Goal: Task Accomplishment & Management: Manage account settings

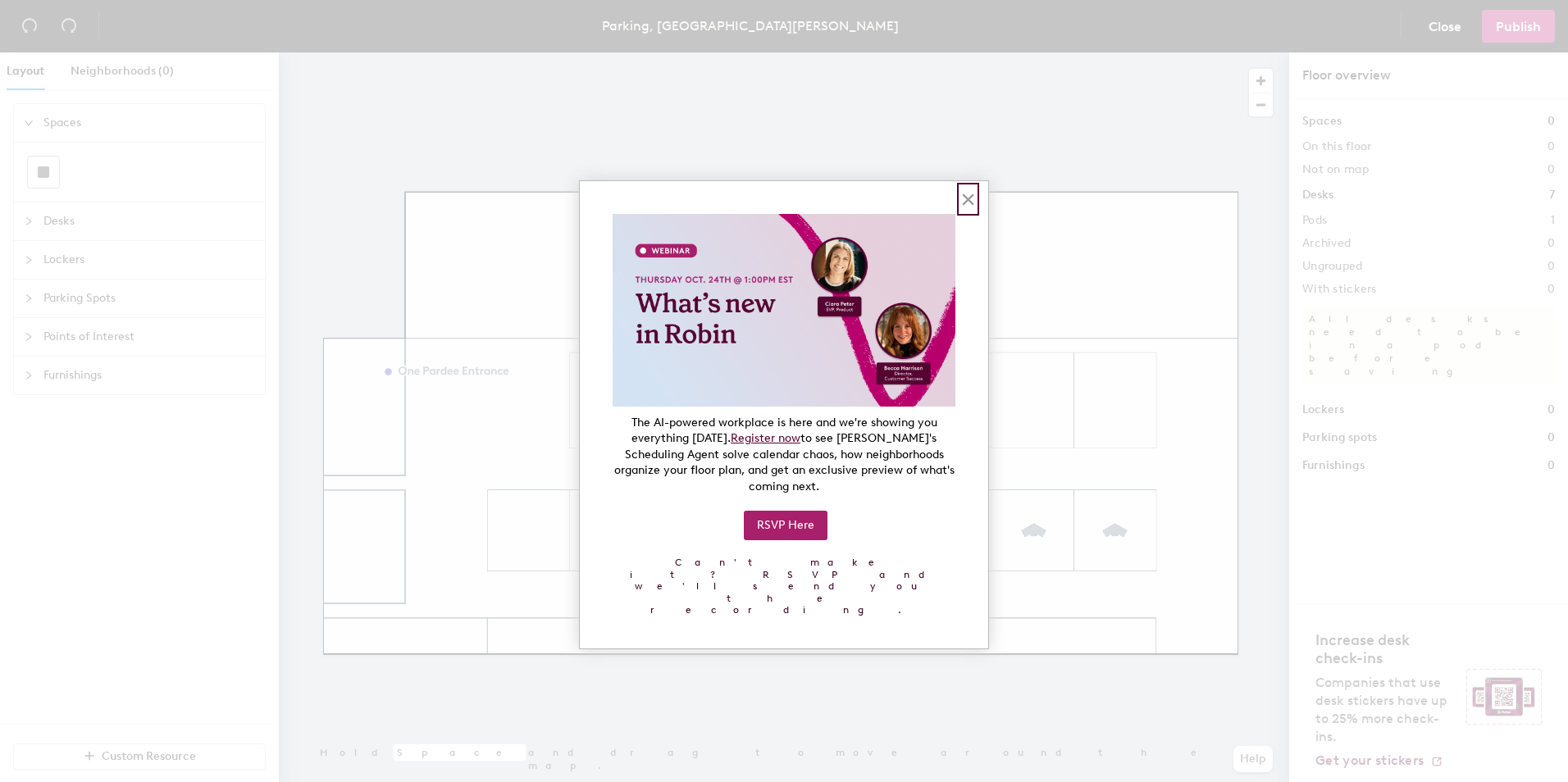
click at [965, 192] on button "×" at bounding box center [969, 199] width 16 height 26
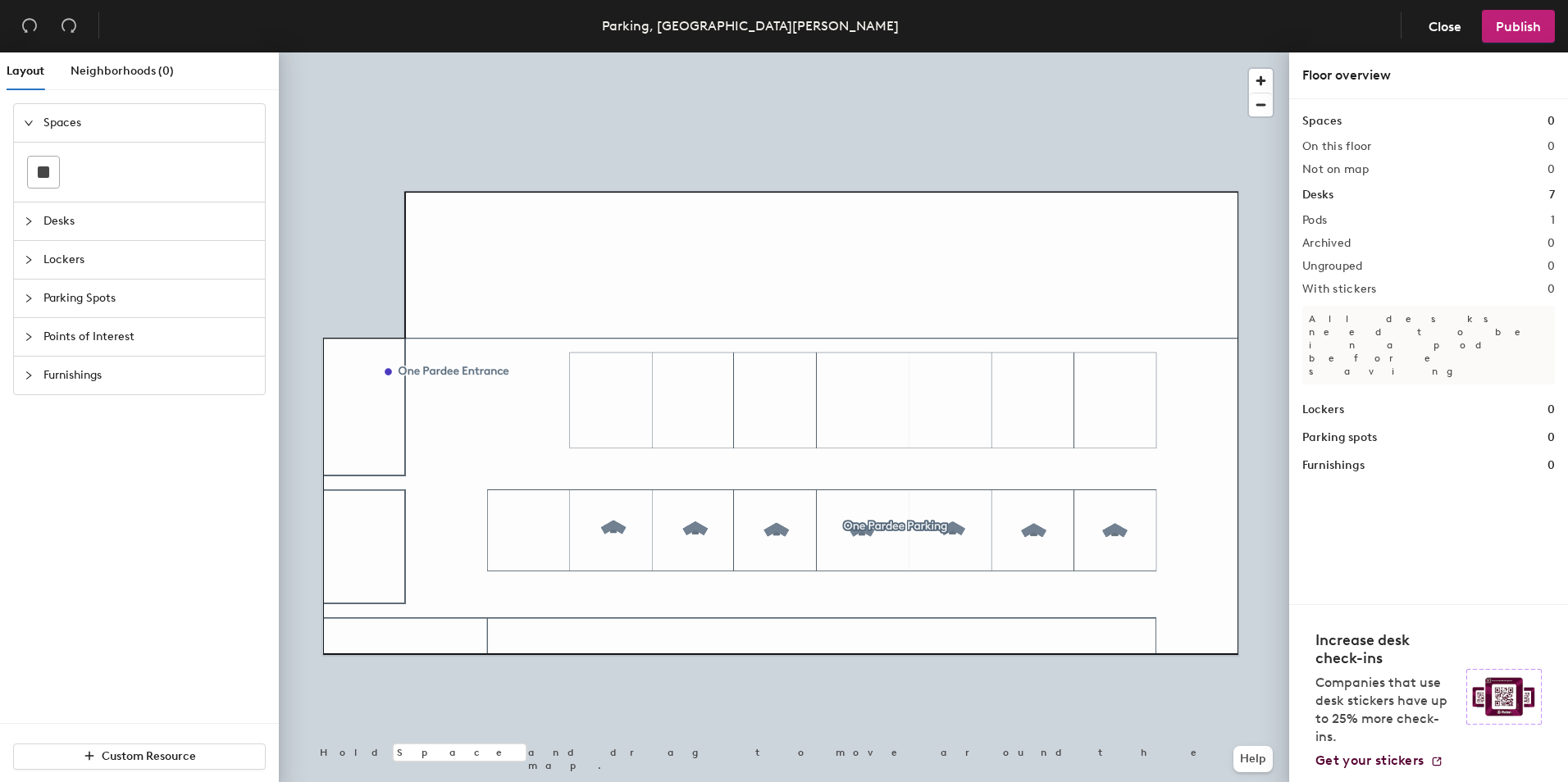
click at [773, 53] on div at bounding box center [783, 53] width 1010 height 0
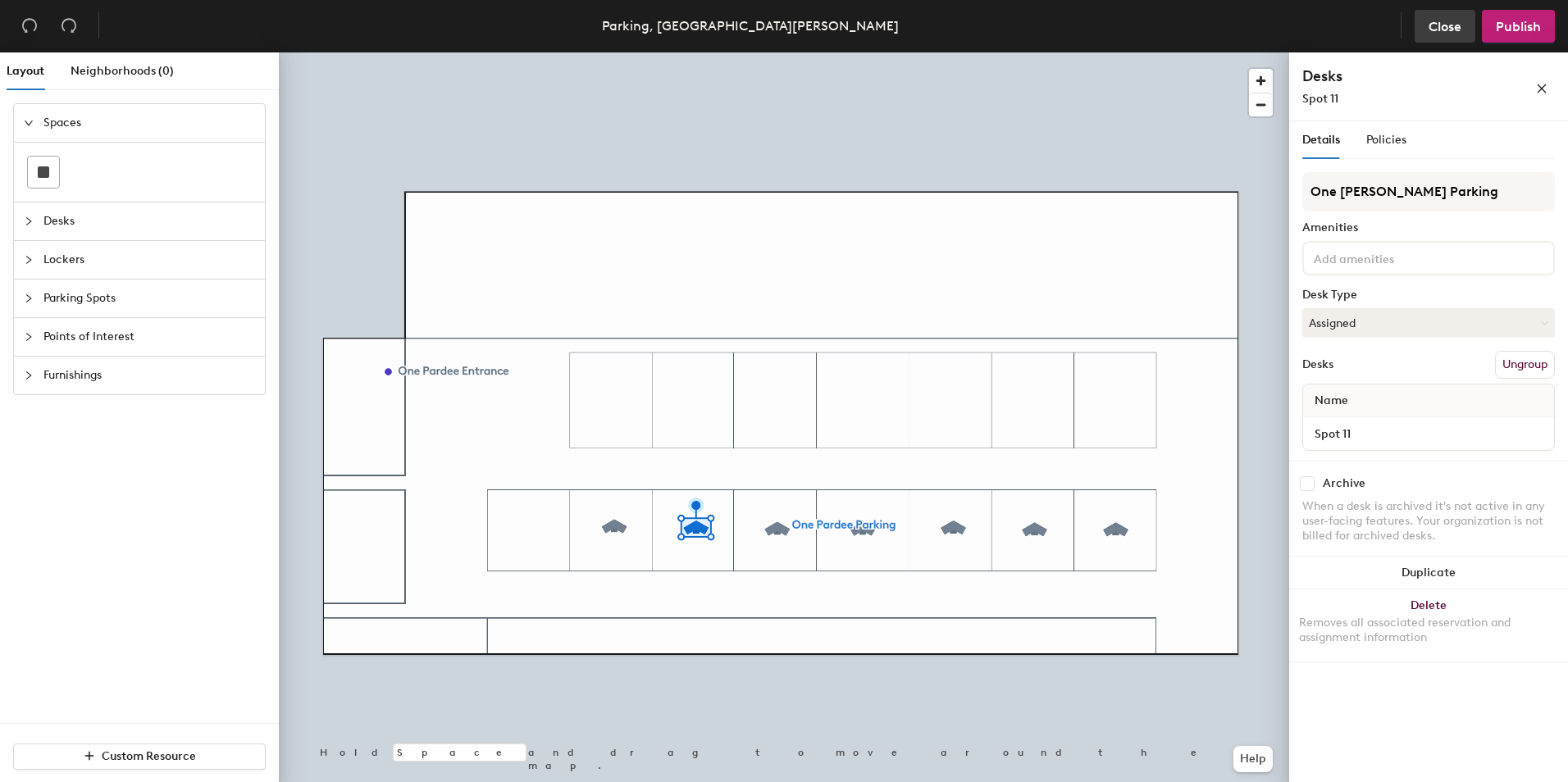
click at [1459, 23] on span "Close" at bounding box center [1444, 26] width 33 height 16
click at [1551, 77] on button "button" at bounding box center [1542, 87] width 26 height 26
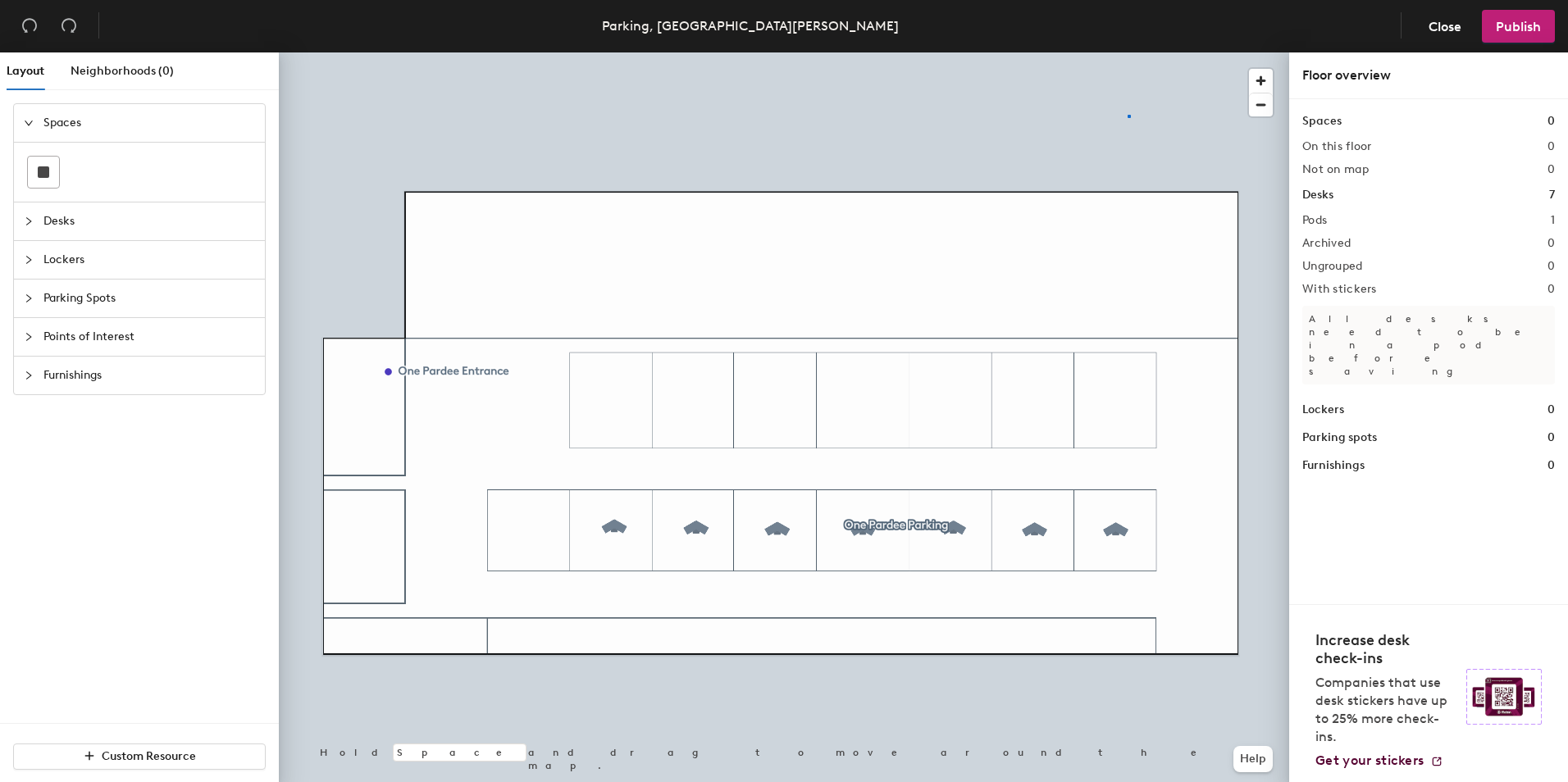
click at [1129, 53] on div at bounding box center [783, 53] width 1010 height 0
click at [1443, 25] on span "Close" at bounding box center [1444, 26] width 33 height 16
click at [1444, 32] on span "Close" at bounding box center [1444, 26] width 33 height 16
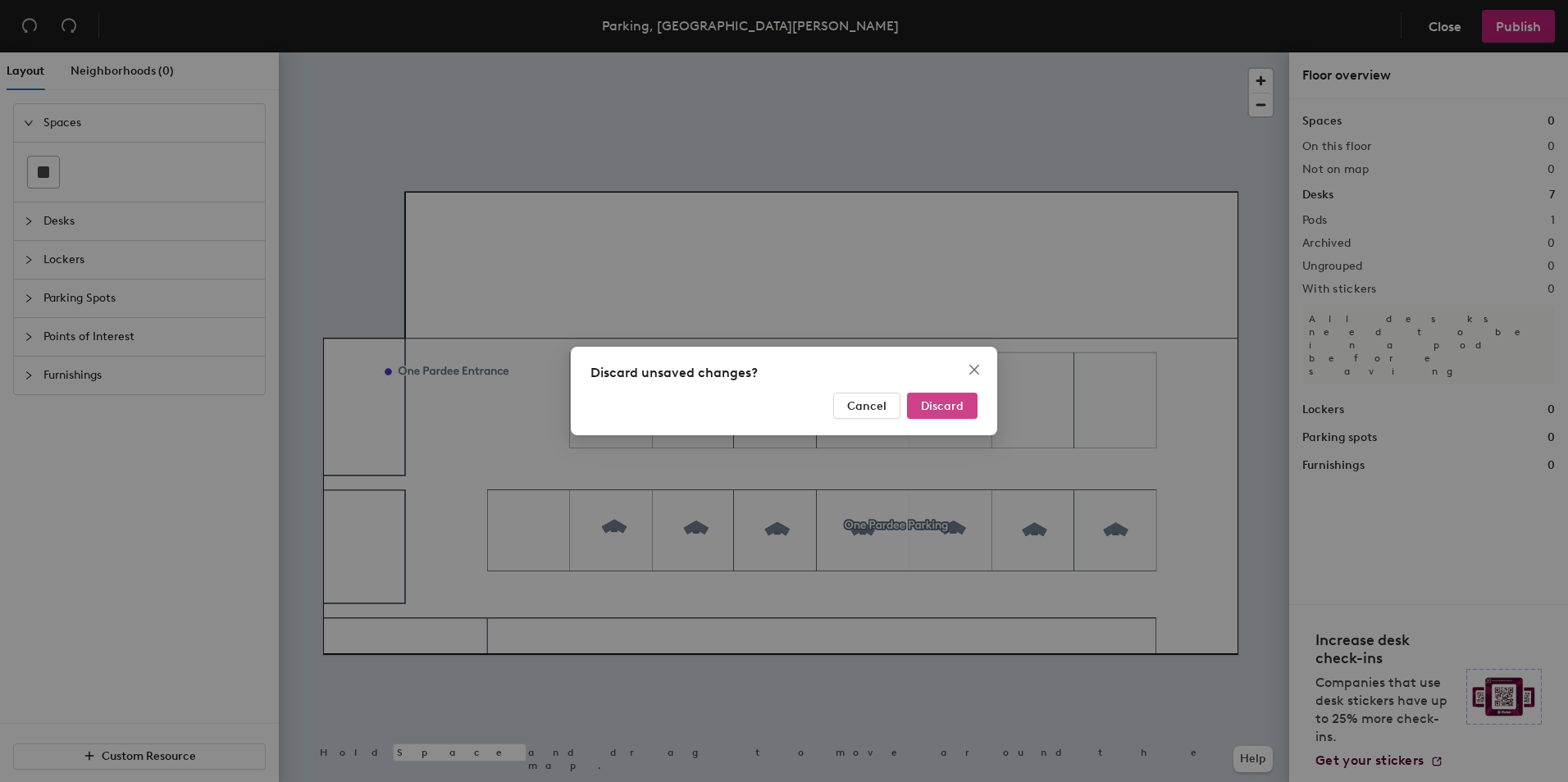
click at [931, 413] on button "Discard" at bounding box center [942, 406] width 70 height 26
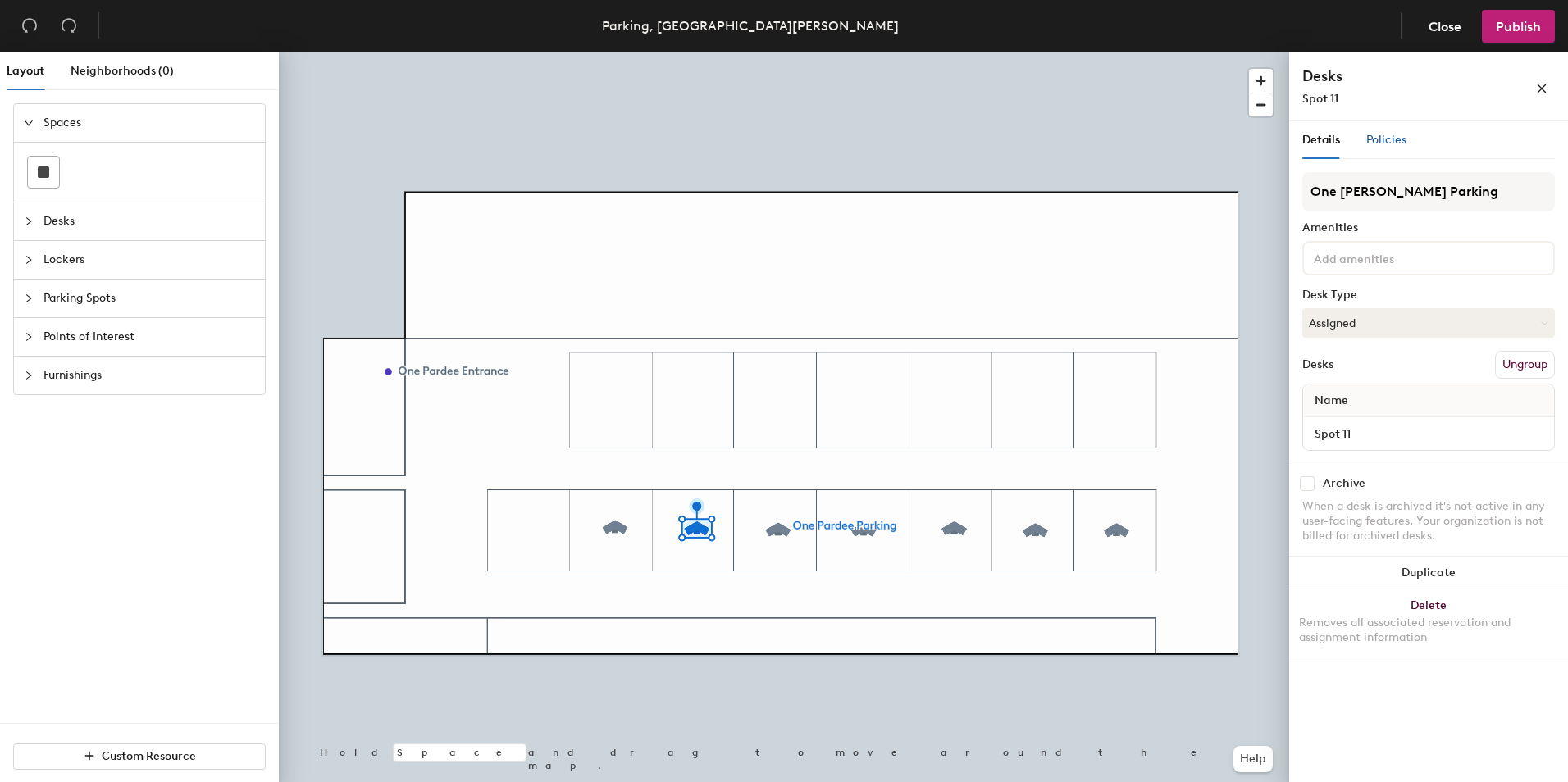
click at [1390, 143] on span "Policies" at bounding box center [1386, 140] width 40 height 14
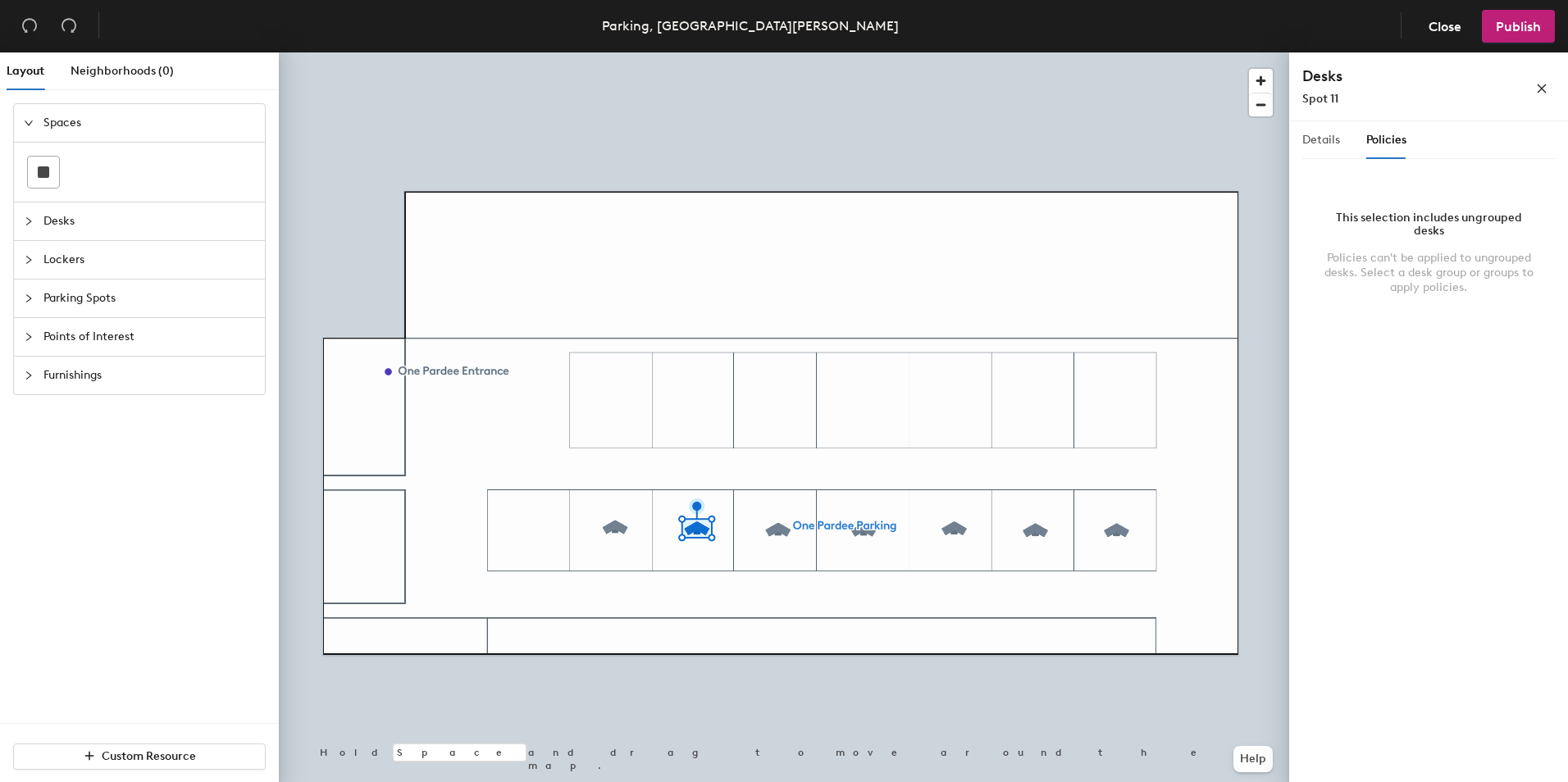
click at [1336, 129] on div "Details" at bounding box center [1321, 140] width 38 height 38
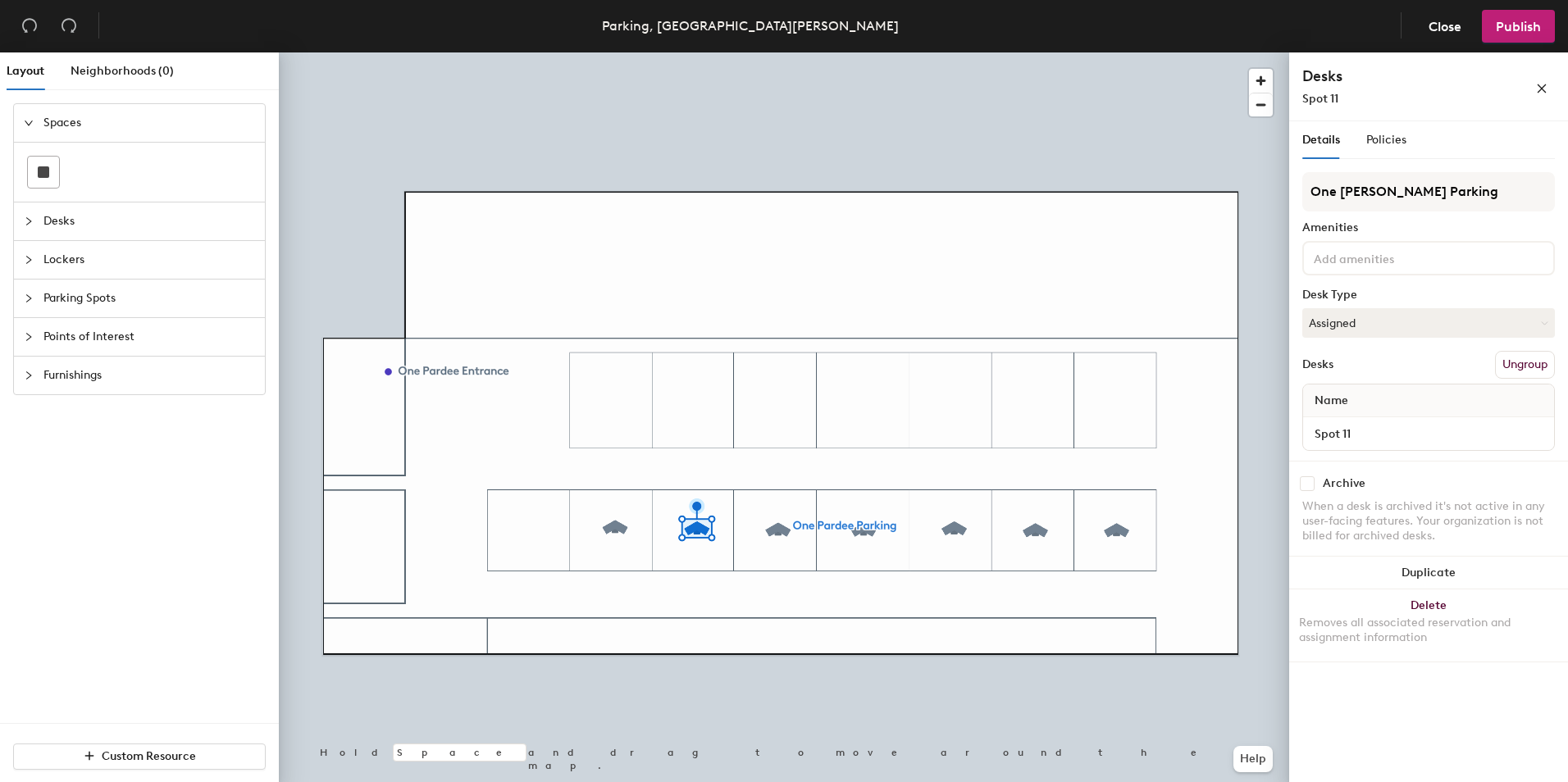
click at [33, 224] on div at bounding box center [33, 221] width 19 height 18
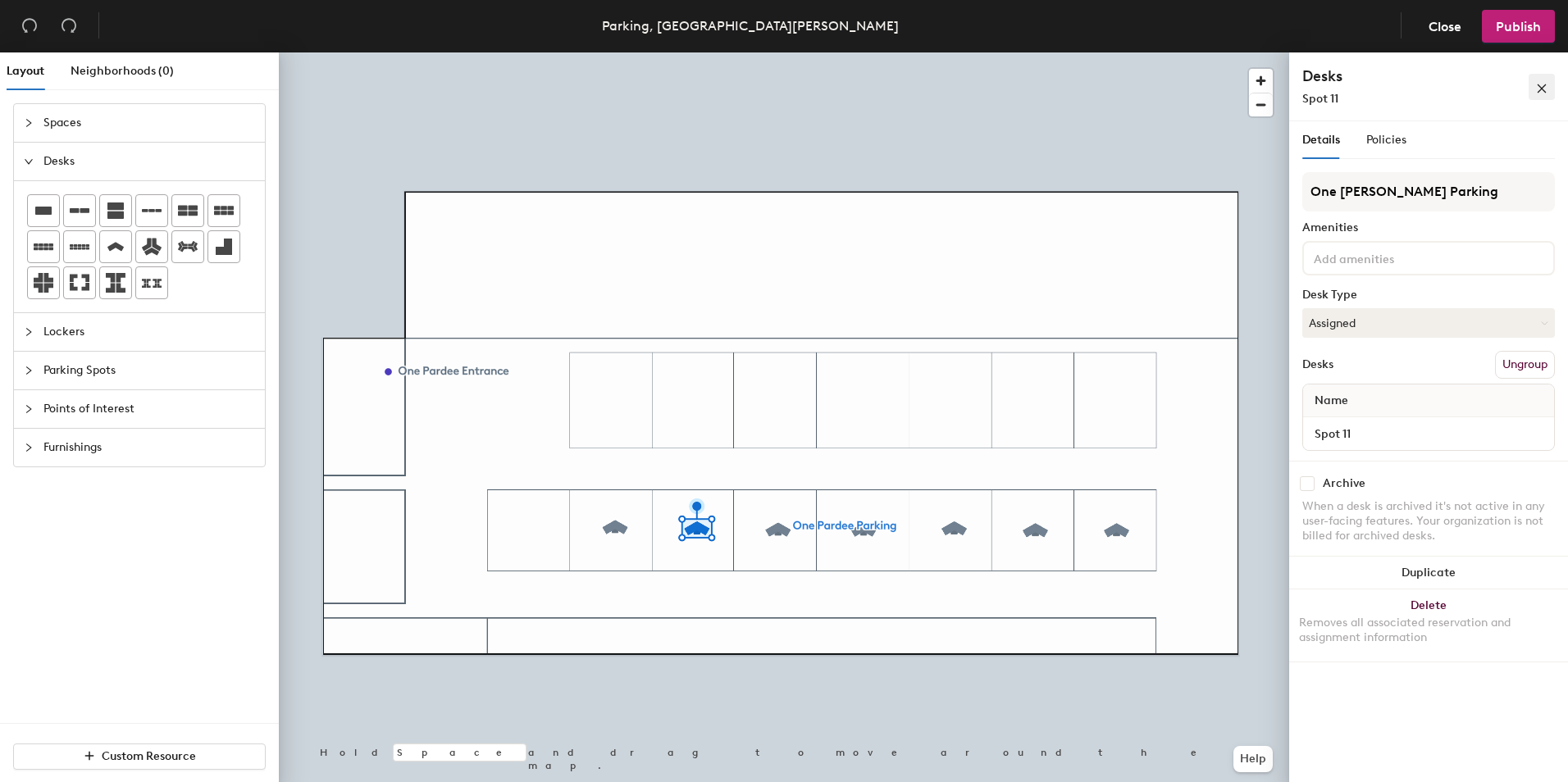
click at [1544, 82] on span "button" at bounding box center [1542, 87] width 11 height 14
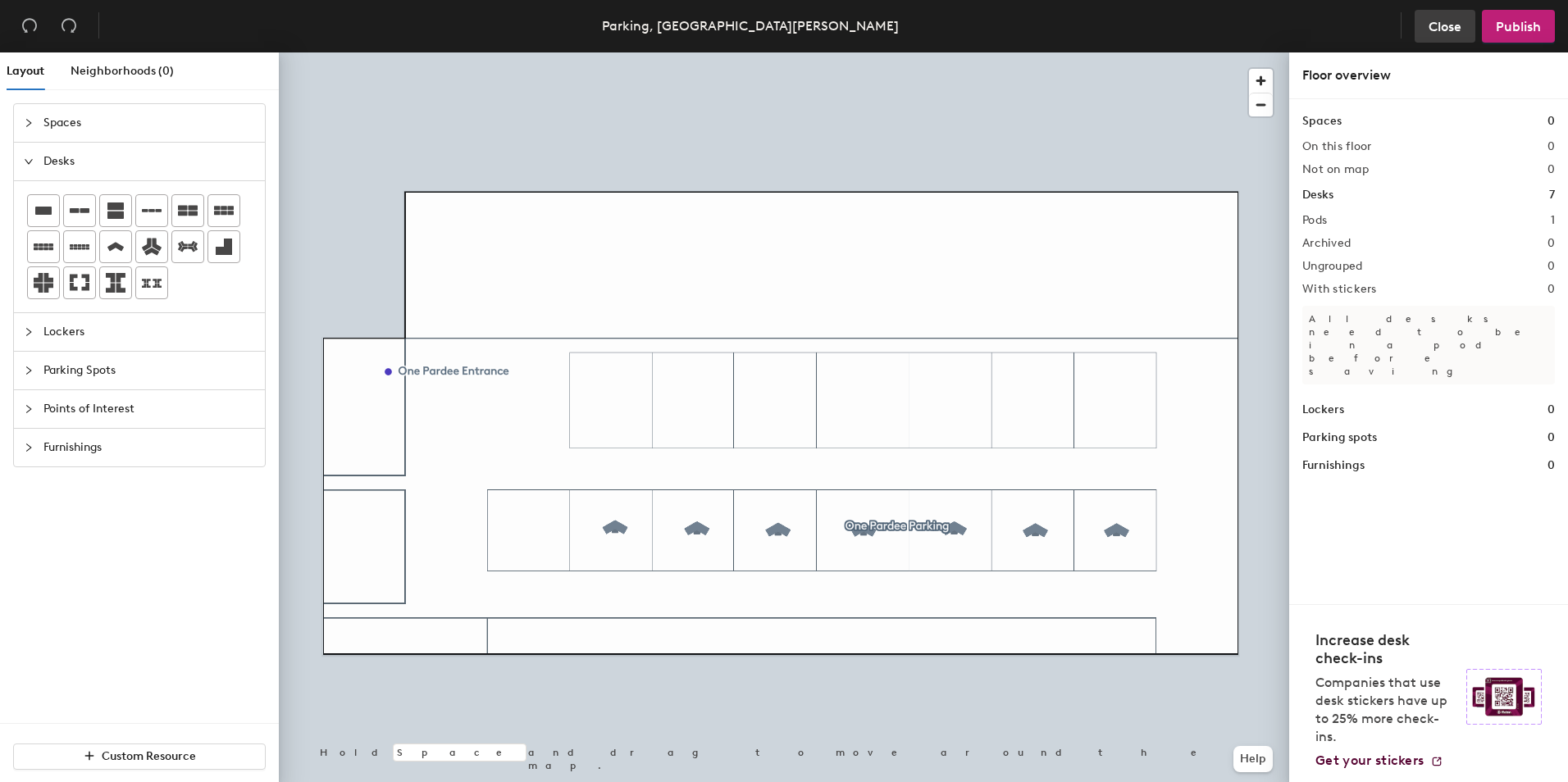
drag, startPoint x: 1544, startPoint y: 82, endPoint x: 1440, endPoint y: 27, distance: 117.6
click at [1440, 27] on span "Close" at bounding box center [1444, 26] width 33 height 16
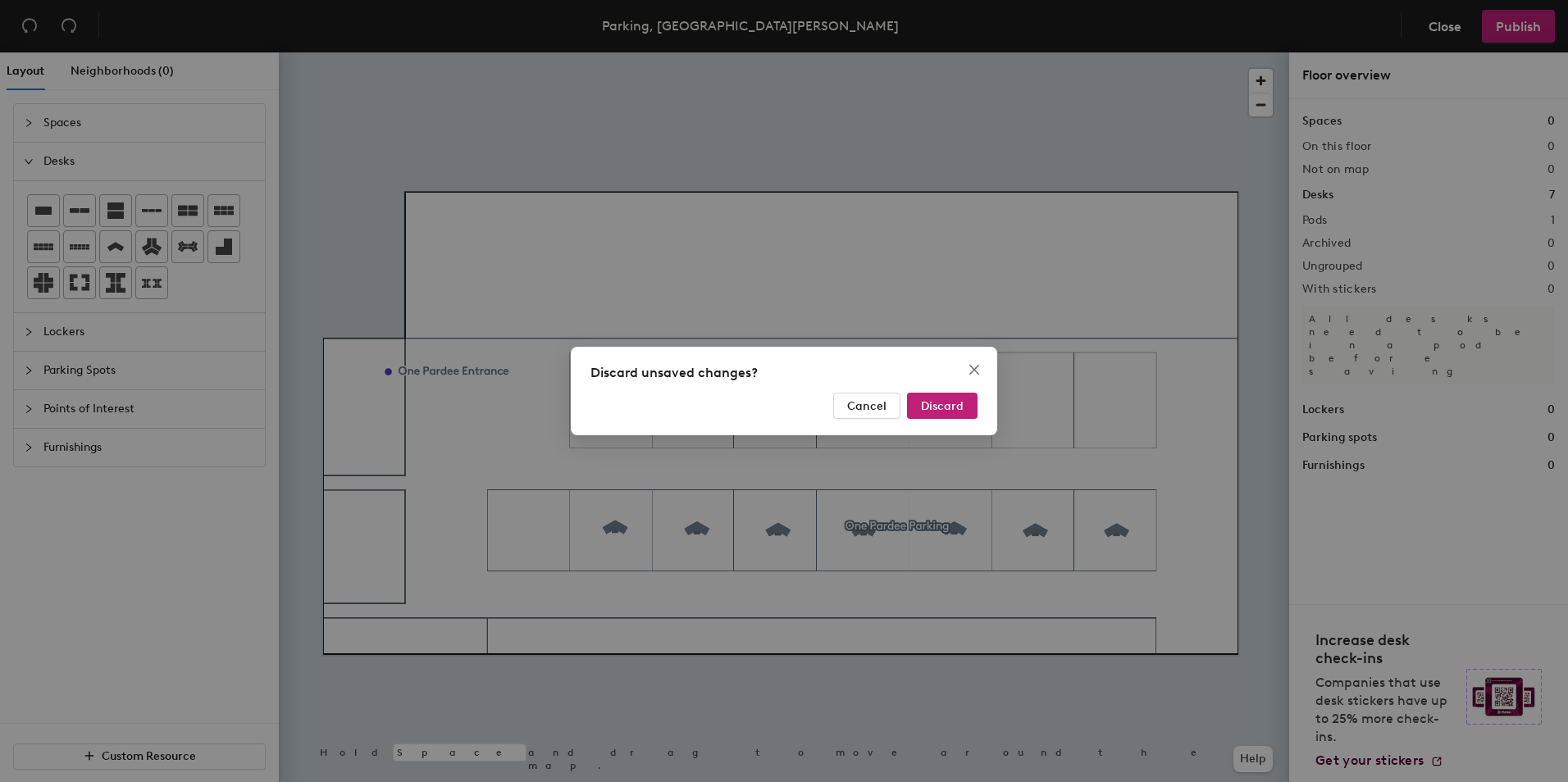
click at [1439, 28] on div "Discard unsaved changes? Cancel Discard" at bounding box center [784, 391] width 1568 height 782
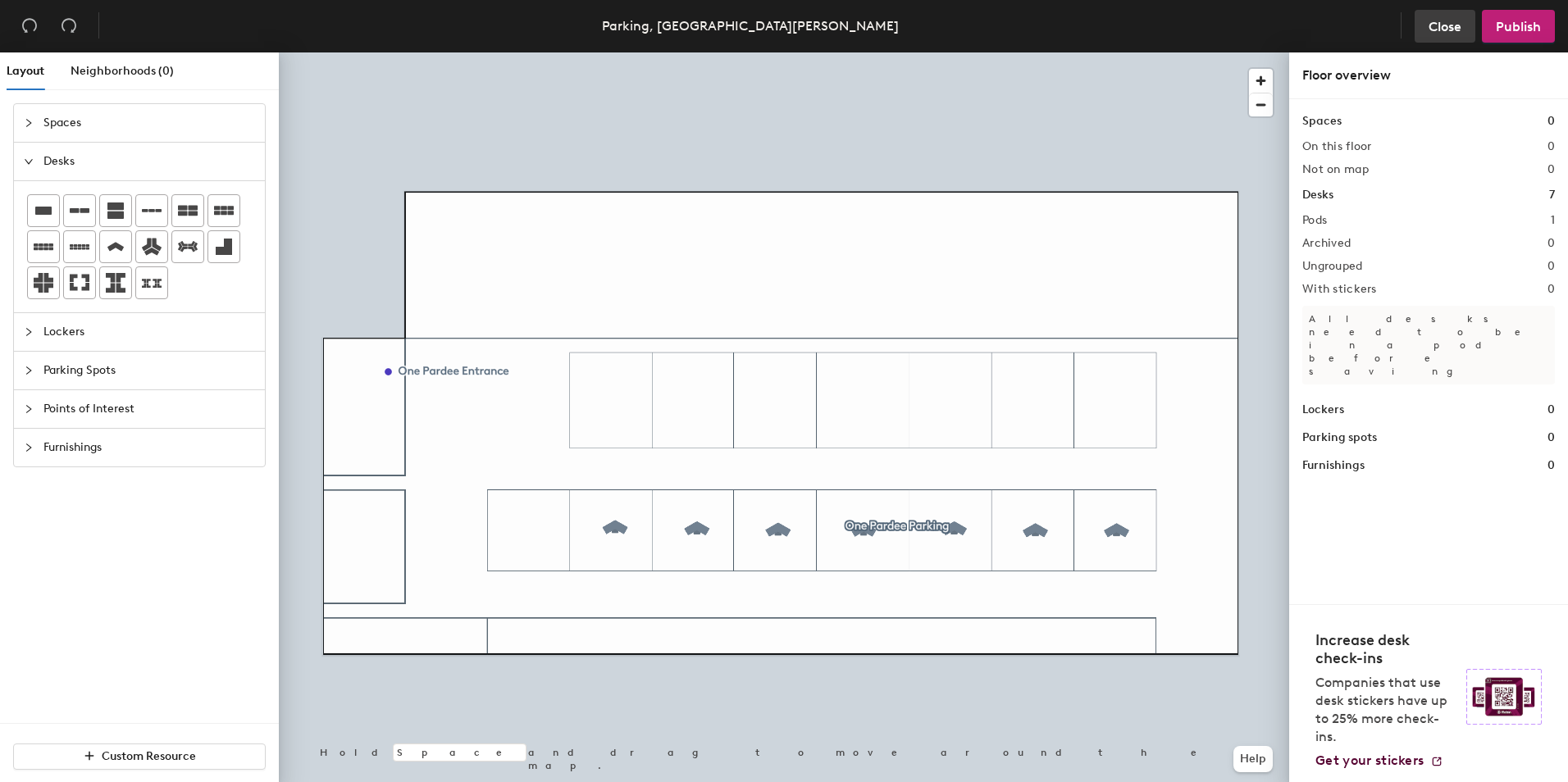
click at [1447, 26] on span "Close" at bounding box center [1444, 26] width 33 height 16
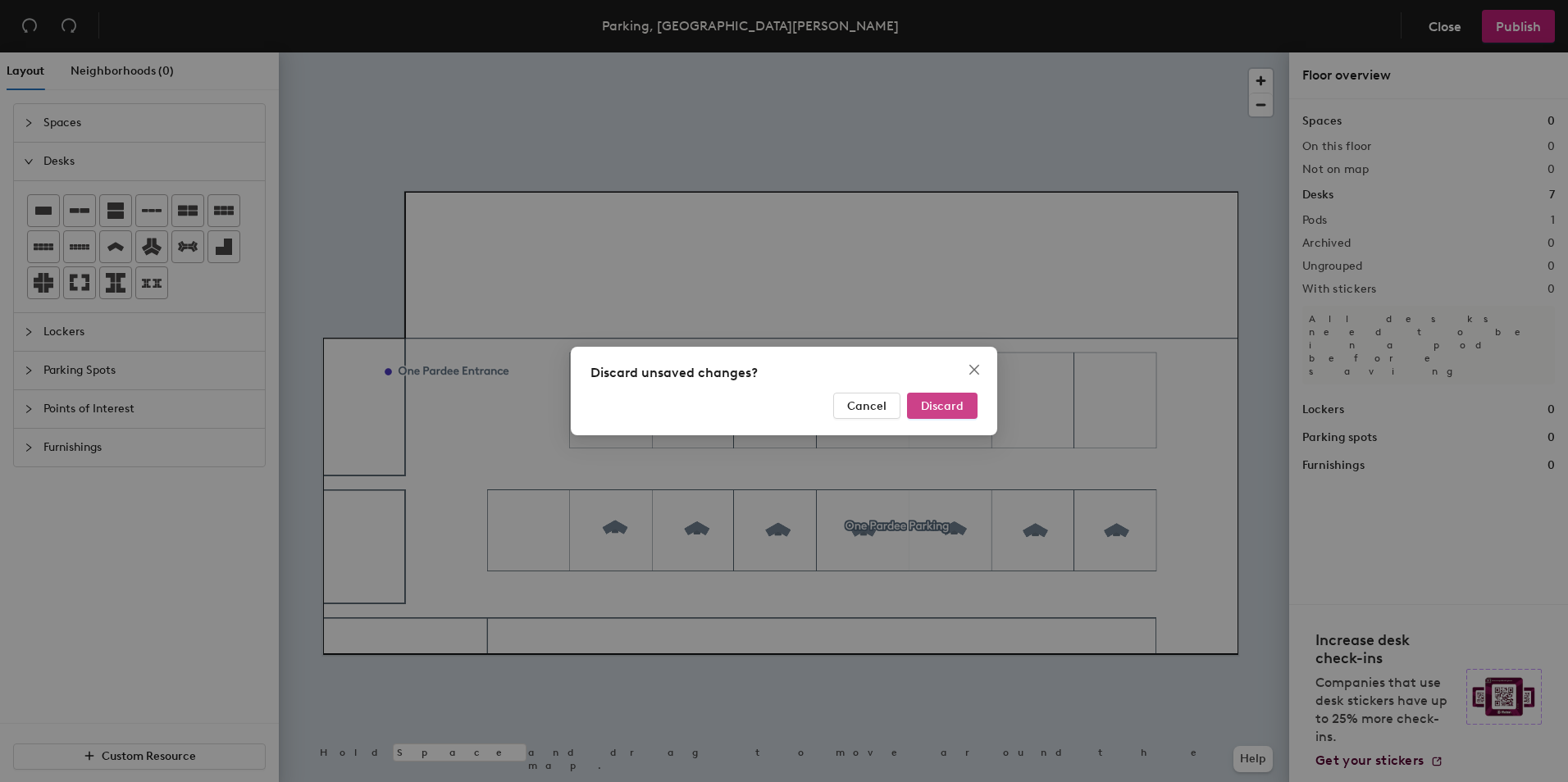
click at [941, 413] on button "Discard" at bounding box center [942, 406] width 70 height 26
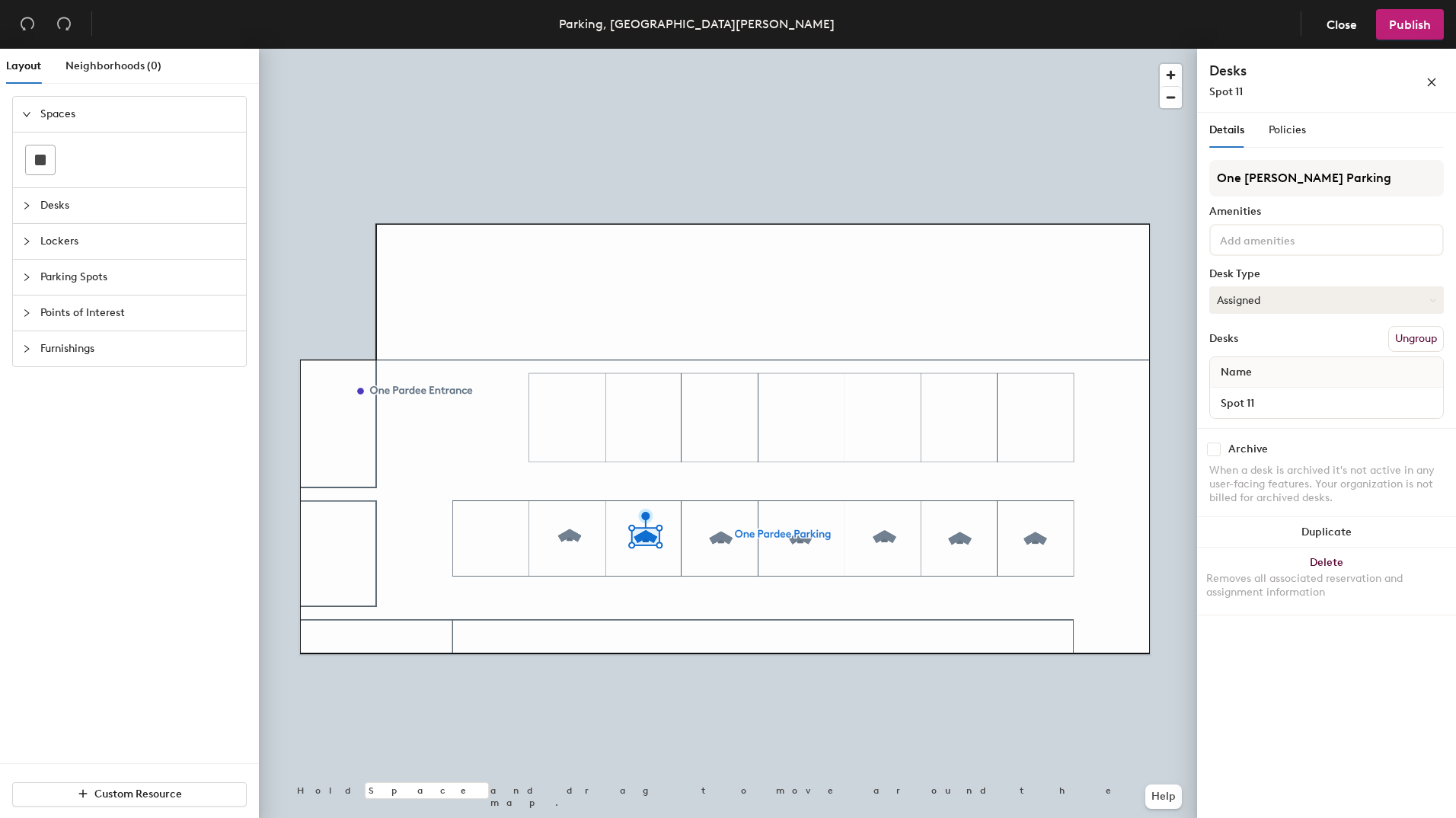
click at [1279, 297] on button "Assigned" at bounding box center [1326, 300] width 234 height 28
click at [1281, 297] on button "Assigned" at bounding box center [1326, 300] width 234 height 28
click at [1351, 26] on span "Close" at bounding box center [1341, 24] width 30 height 15
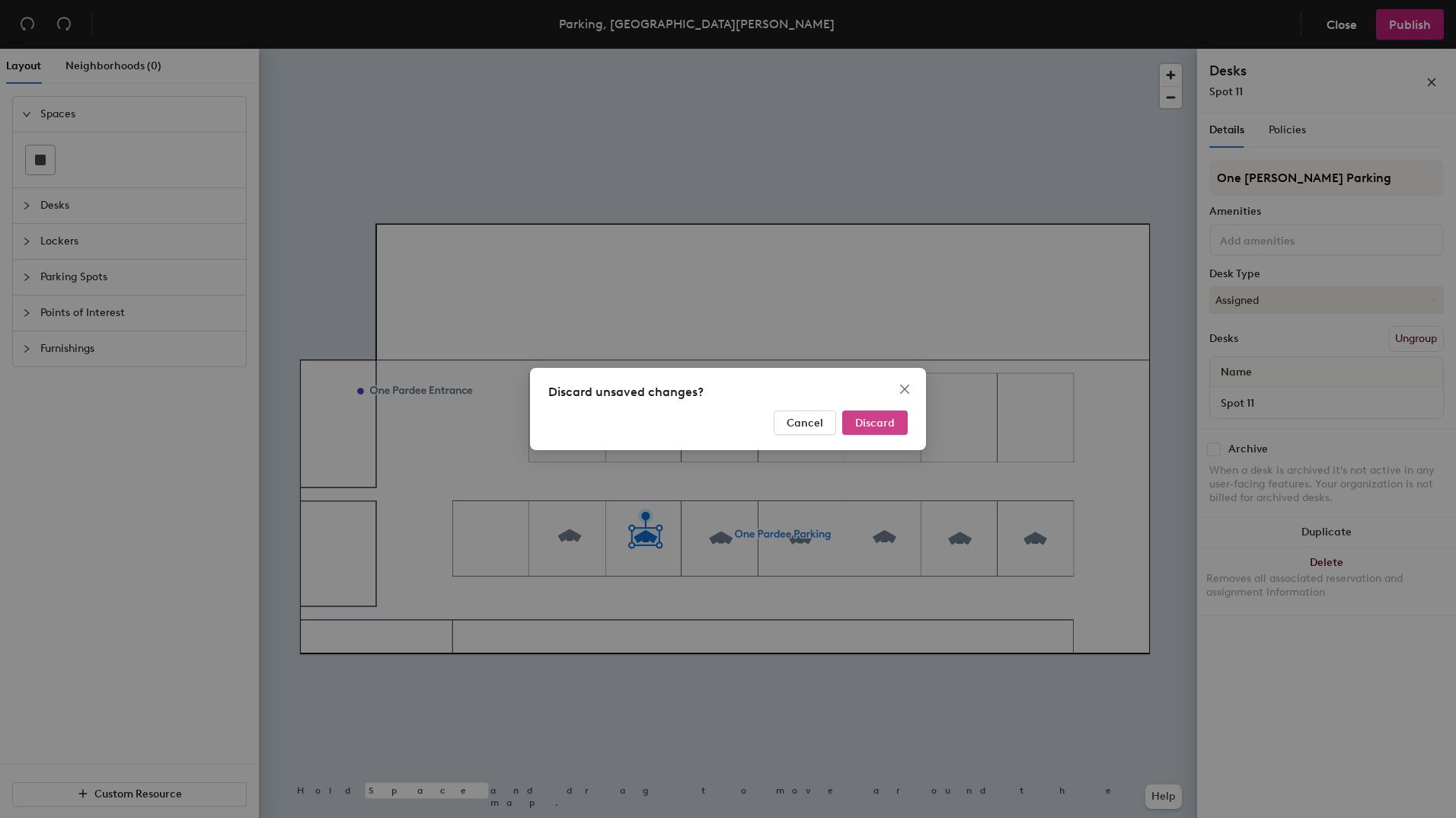
click at [879, 423] on span "Discard" at bounding box center [875, 423] width 40 height 13
